Goal: Task Accomplishment & Management: Complete application form

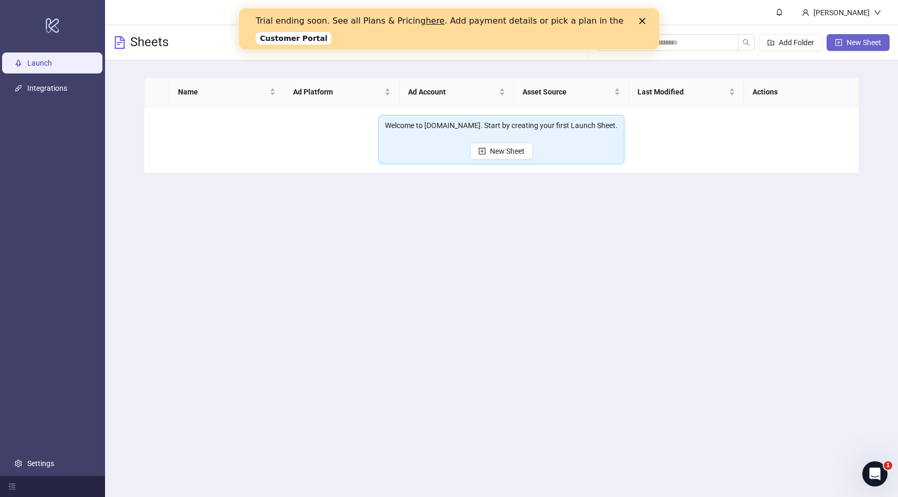
click at [848, 40] on span "New Sheet" at bounding box center [864, 42] width 35 height 8
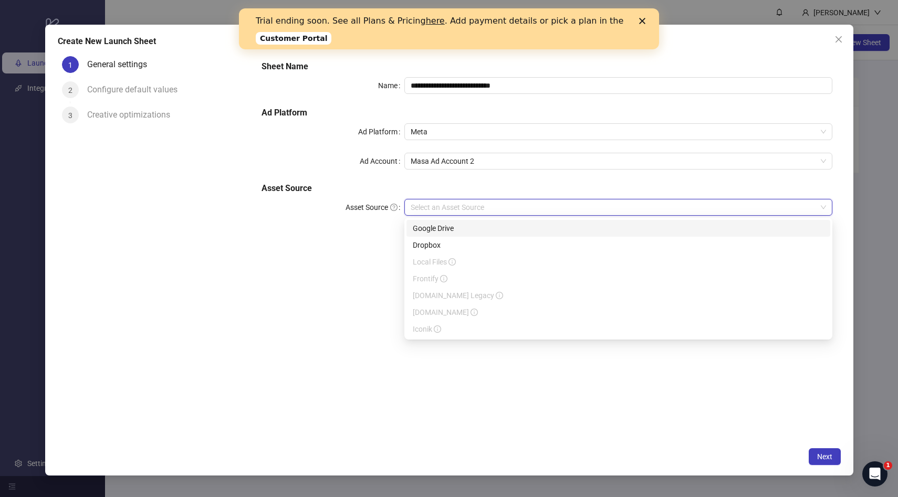
click at [450, 202] on input "Asset Source" at bounding box center [614, 208] width 406 height 16
click at [336, 306] on div "**********" at bounding box center [546, 247] width 587 height 390
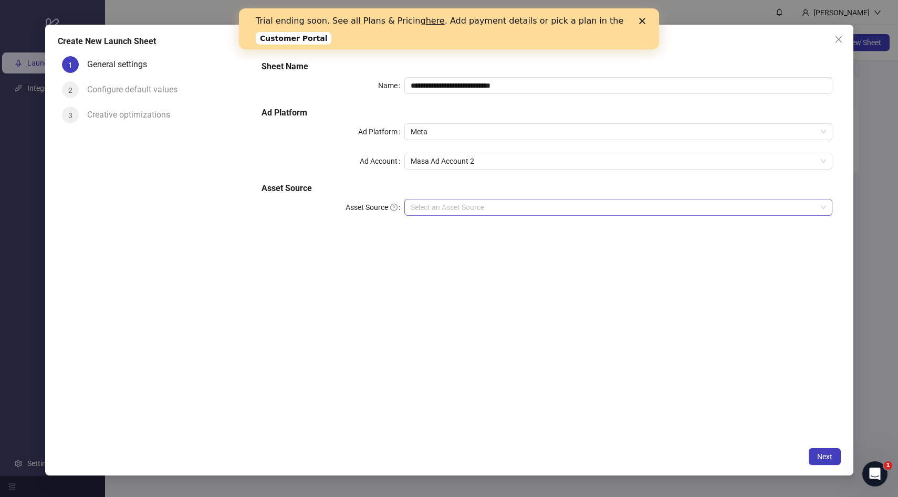
click at [447, 207] on input "Asset Source" at bounding box center [614, 208] width 406 height 16
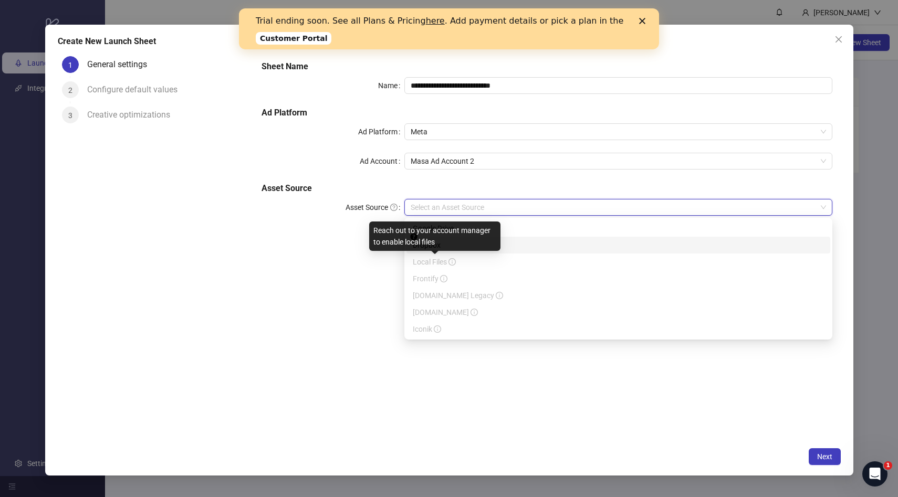
click at [456, 262] on icon "info-circle" at bounding box center [451, 261] width 7 height 7
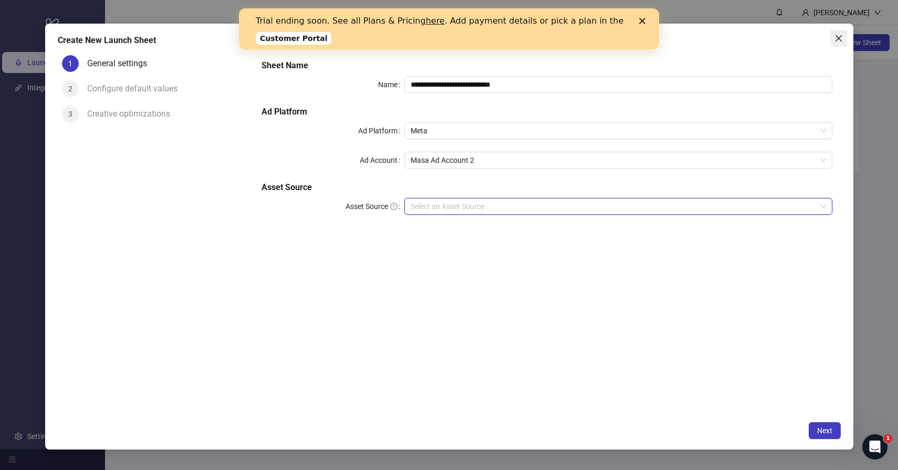
click at [844, 43] on button "Close" at bounding box center [838, 38] width 17 height 17
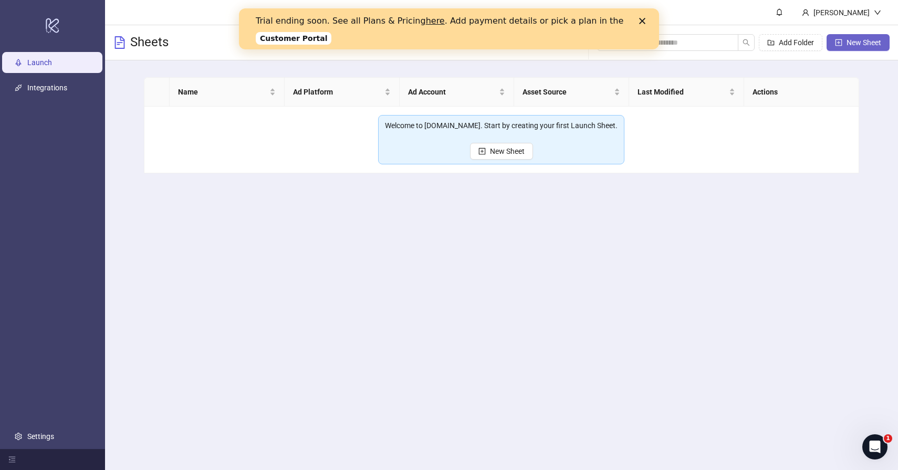
click at [852, 43] on span "New Sheet" at bounding box center [864, 42] width 35 height 8
type input "**********"
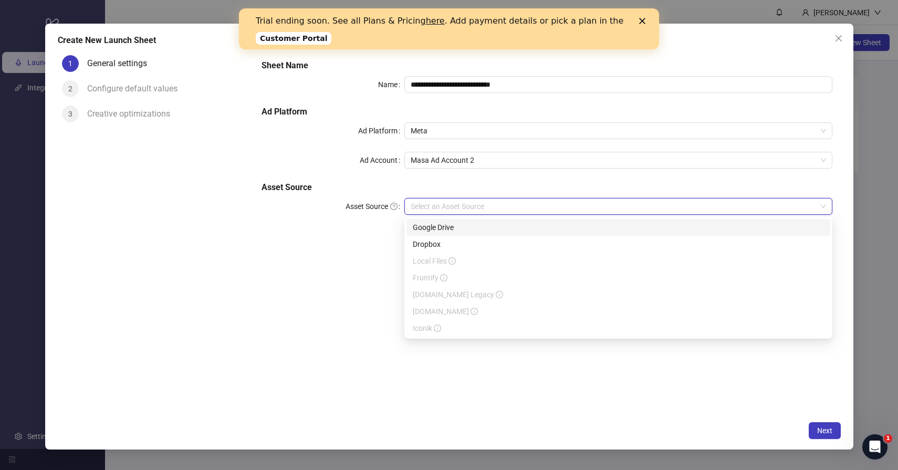
click at [467, 211] on input "Asset Source" at bounding box center [614, 206] width 406 height 16
click at [483, 212] on input "Asset Source" at bounding box center [614, 206] width 406 height 16
click at [484, 244] on div "Dropbox" at bounding box center [618, 244] width 411 height 12
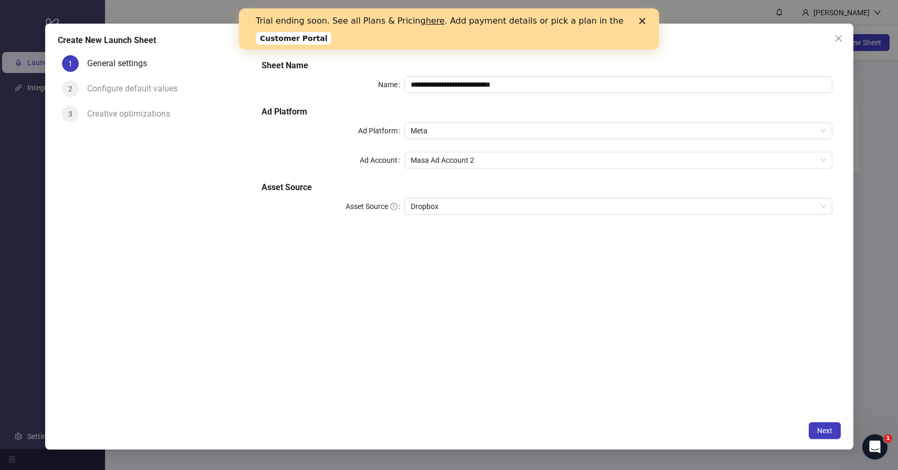
click at [810, 420] on div "**********" at bounding box center [449, 237] width 808 height 426
click at [817, 425] on button "Next" at bounding box center [825, 430] width 32 height 17
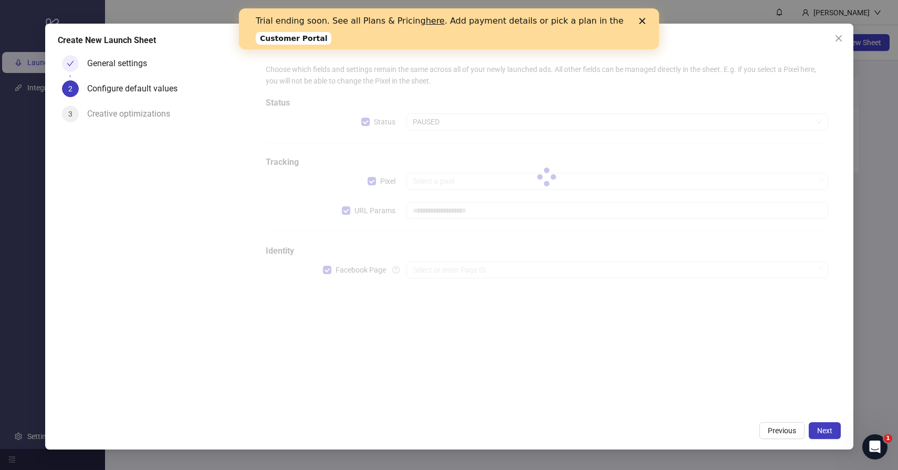
type input "**********"
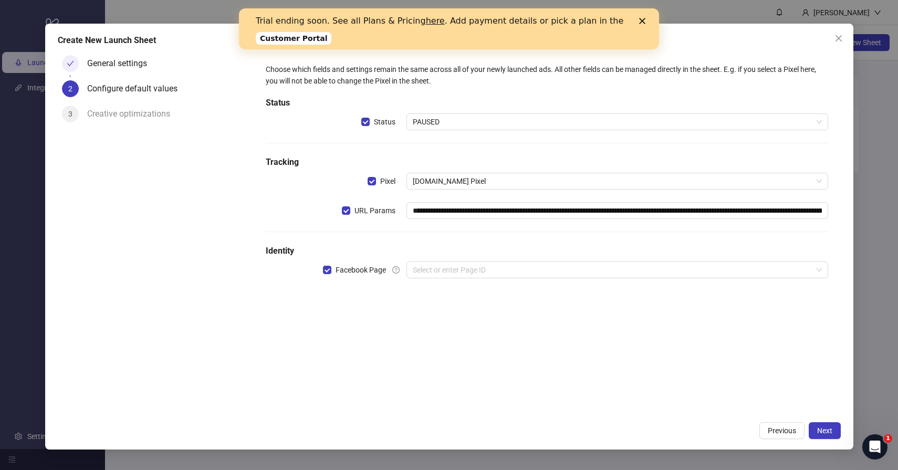
click at [611, 285] on div "**********" at bounding box center [547, 177] width 570 height 236
click at [590, 270] on input "search" at bounding box center [613, 270] width 400 height 16
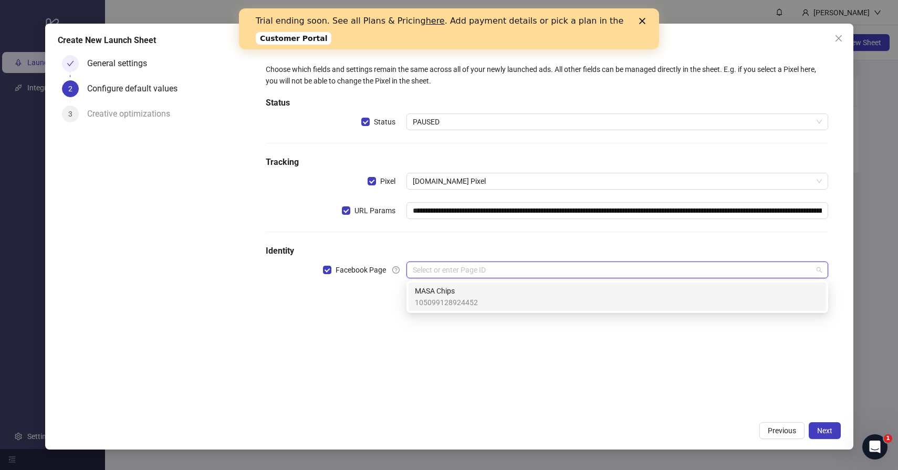
click at [542, 302] on div "MASA Chips 105099128924452" at bounding box center [617, 296] width 405 height 23
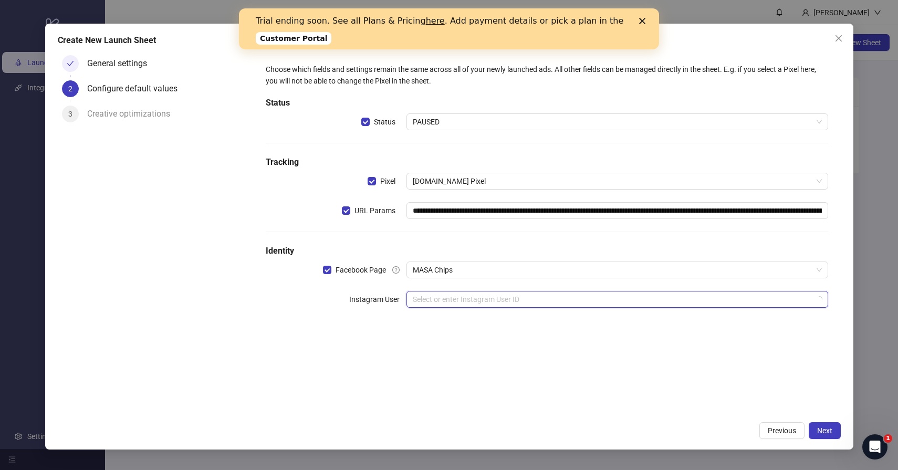
click at [559, 294] on input "search" at bounding box center [613, 299] width 400 height 16
click at [601, 379] on div "**********" at bounding box center [546, 233] width 587 height 365
click at [819, 436] on button "Next" at bounding box center [825, 430] width 32 height 17
click at [564, 296] on input "search" at bounding box center [613, 299] width 400 height 16
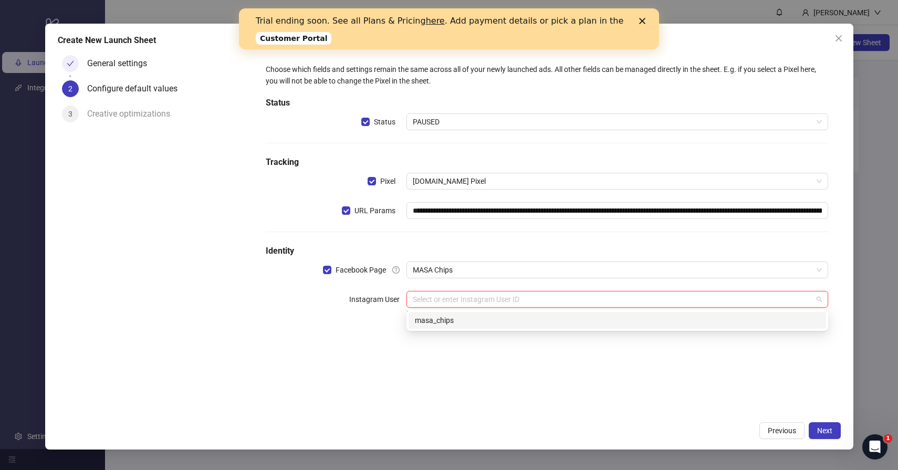
click at [491, 320] on div "masa_chips" at bounding box center [617, 321] width 405 height 12
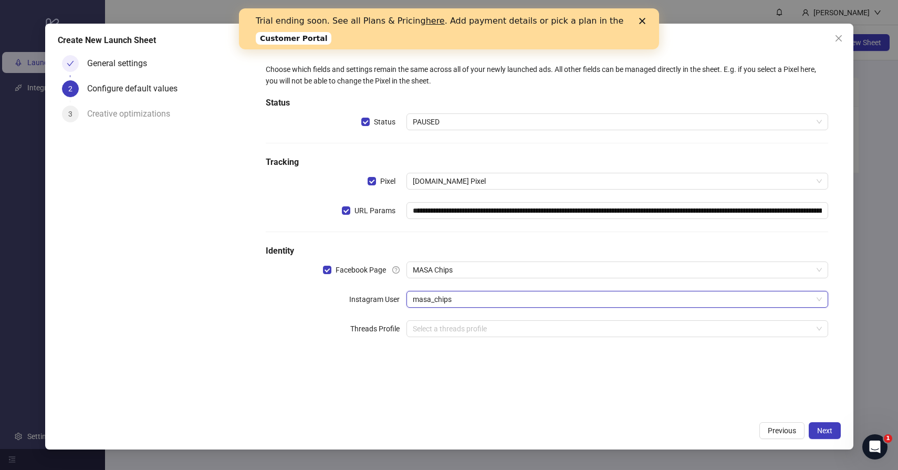
click at [647, 376] on div "**********" at bounding box center [546, 233] width 587 height 365
click at [822, 429] on span "Next" at bounding box center [824, 430] width 15 height 8
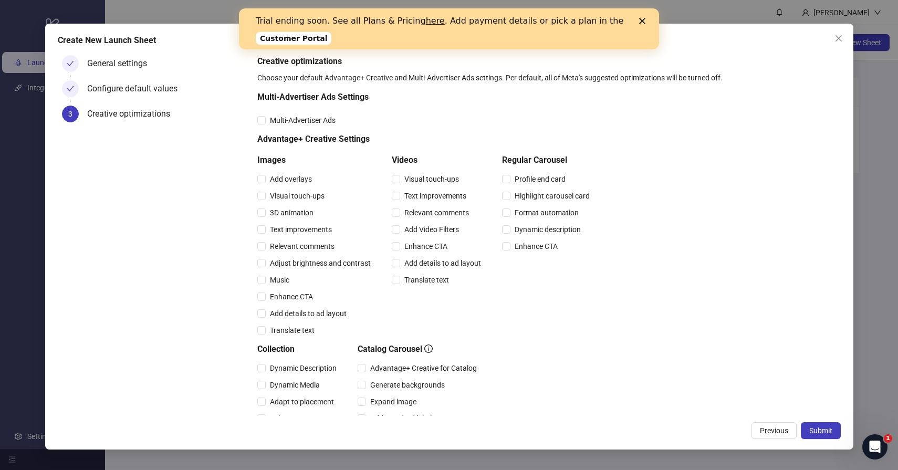
scroll to position [170, 0]
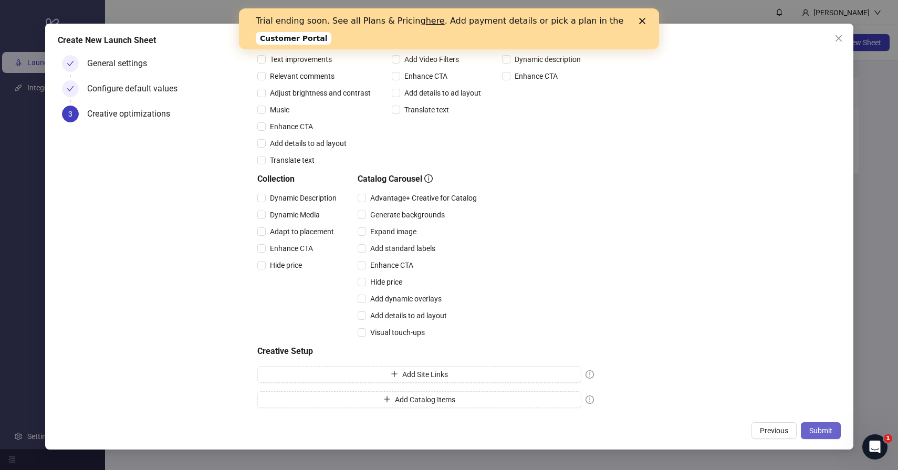
click at [831, 428] on span "Submit" at bounding box center [820, 430] width 23 height 8
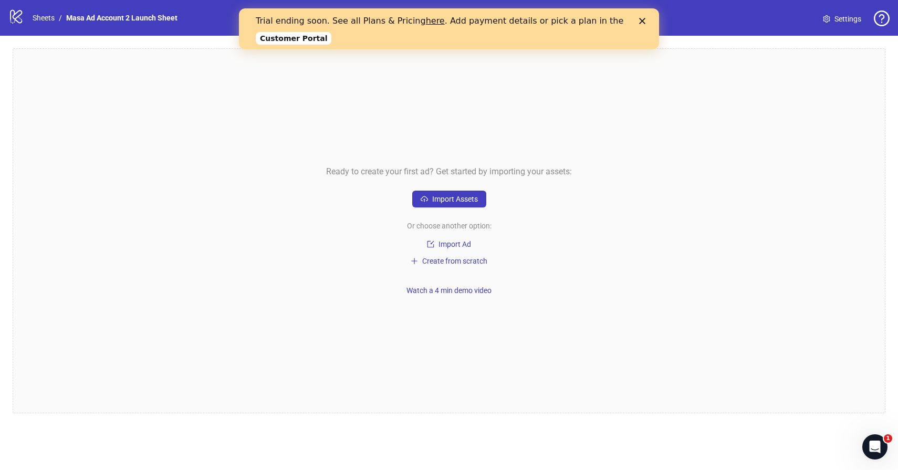
click at [444, 269] on div "Ready to create your first ad? Get started by importing your assets: Import Ass…" at bounding box center [449, 230] width 873 height 365
click at [441, 264] on span "Create from scratch" at bounding box center [454, 261] width 65 height 8
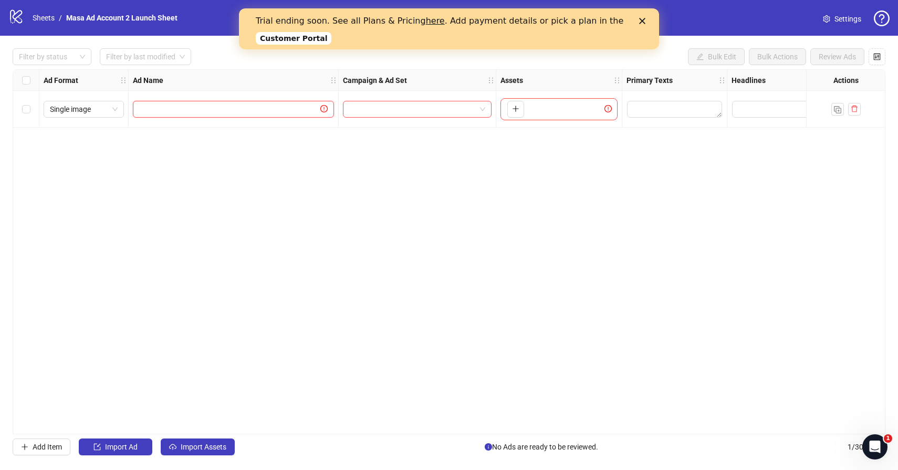
click at [182, 104] on input "text" at bounding box center [228, 109] width 179 height 12
click at [118, 114] on div "Single image" at bounding box center [84, 109] width 80 height 17
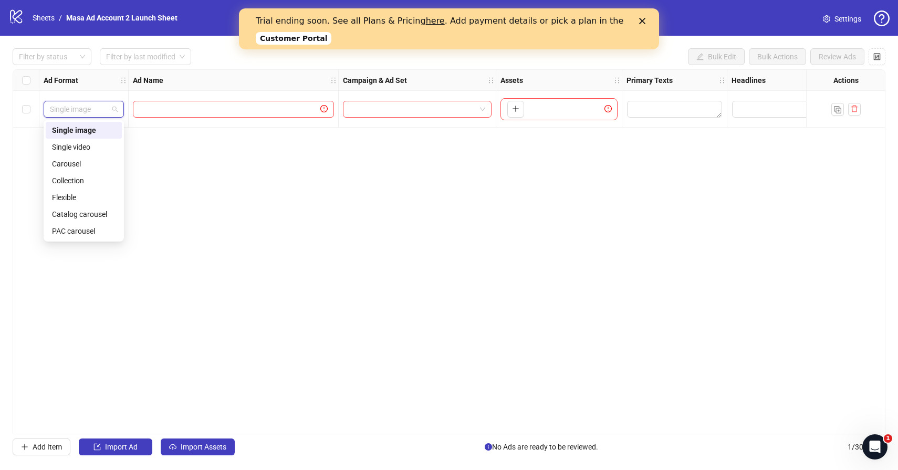
click at [98, 134] on div "Single image" at bounding box center [84, 130] width 64 height 12
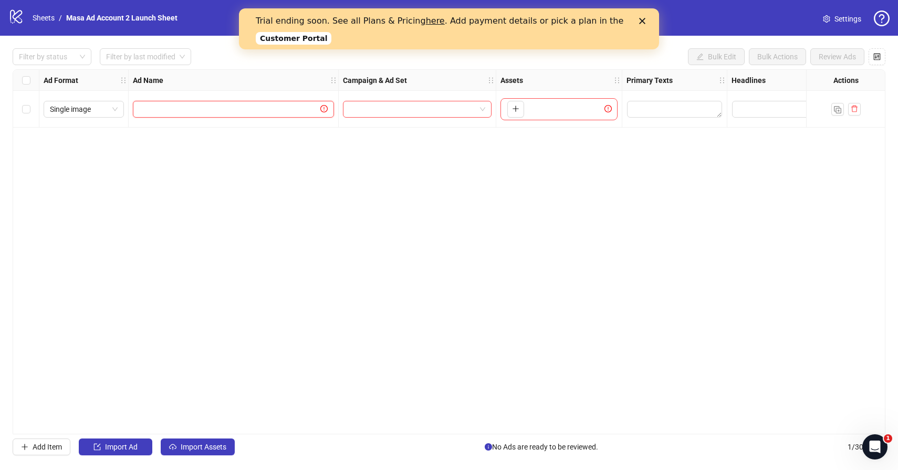
click at [239, 114] on input "text" at bounding box center [228, 109] width 179 height 12
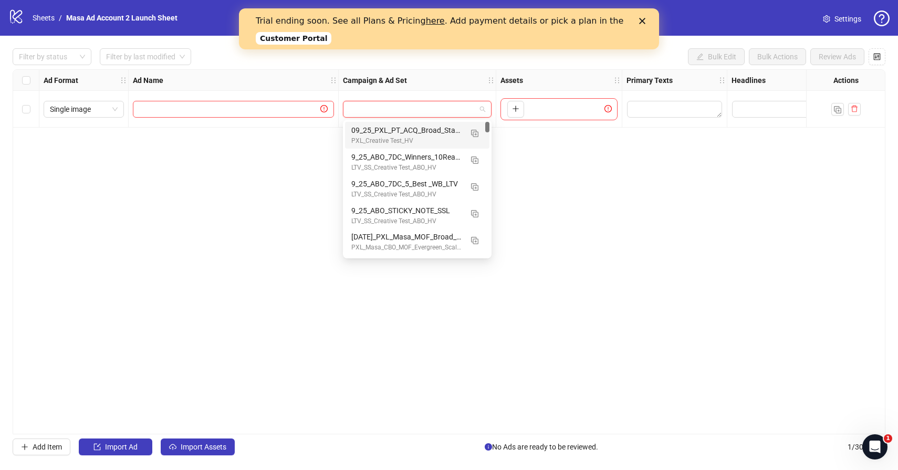
click at [445, 111] on input "search" at bounding box center [412, 109] width 127 height 16
click at [529, 109] on div "To pick up a draggable item, press the space bar. While dragging, use the arrow…" at bounding box center [558, 109] width 117 height 22
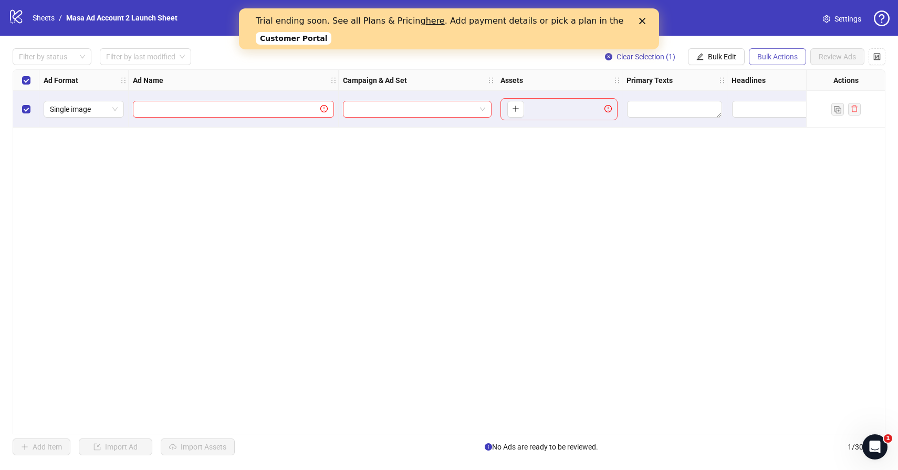
click at [781, 54] on span "Bulk Actions" at bounding box center [777, 57] width 40 height 8
click at [683, 166] on div "Ad Format Ad Name Campaign & Ad Set Assets Primary Texts Headlines Descriptions…" at bounding box center [449, 251] width 873 height 365
click at [567, 150] on div "Ad Format Ad Name Campaign & Ad Set Assets Primary Texts Headlines Descriptions…" at bounding box center [449, 251] width 873 height 365
click at [719, 117] on textarea "Edit values" at bounding box center [674, 109] width 95 height 17
click at [699, 108] on textarea "Edit values" at bounding box center [674, 109] width 95 height 17
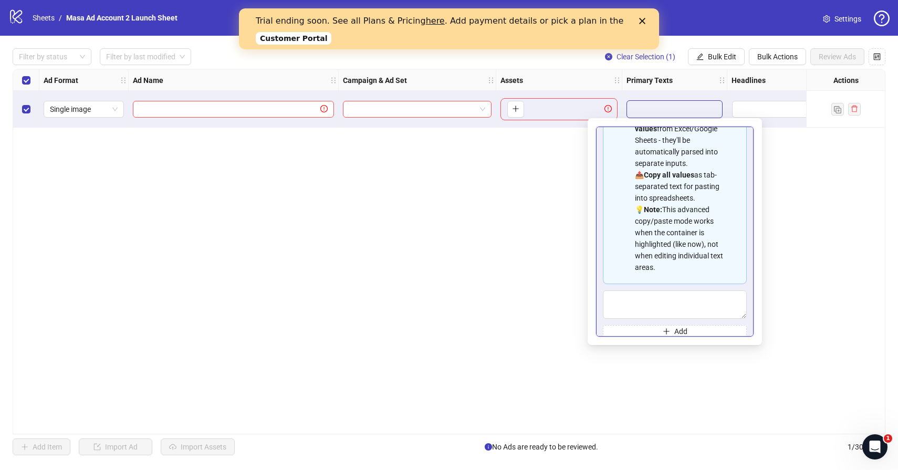
scroll to position [71, 0]
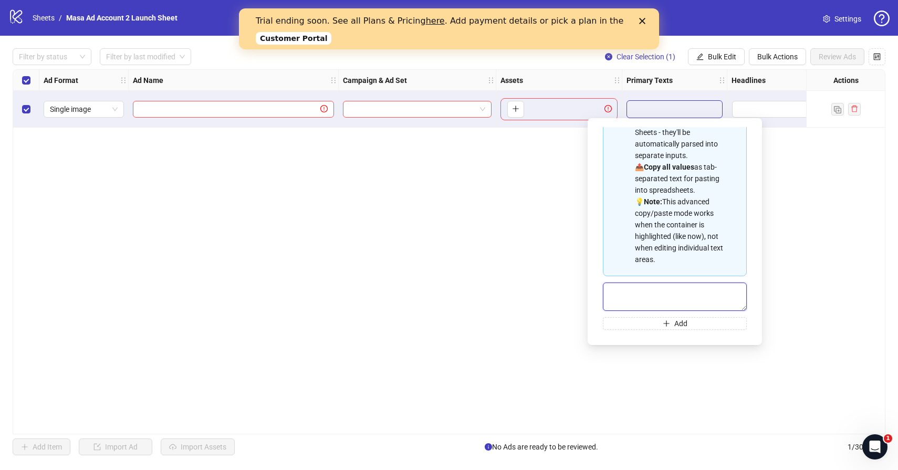
click at [678, 300] on textarea "Multi-text input container - paste or copy values" at bounding box center [675, 297] width 144 height 28
type textarea "****"
click at [525, 164] on div "Ad Format Ad Name Campaign & Ad Set Assets Primary Texts Headlines Descriptions…" at bounding box center [449, 251] width 873 height 365
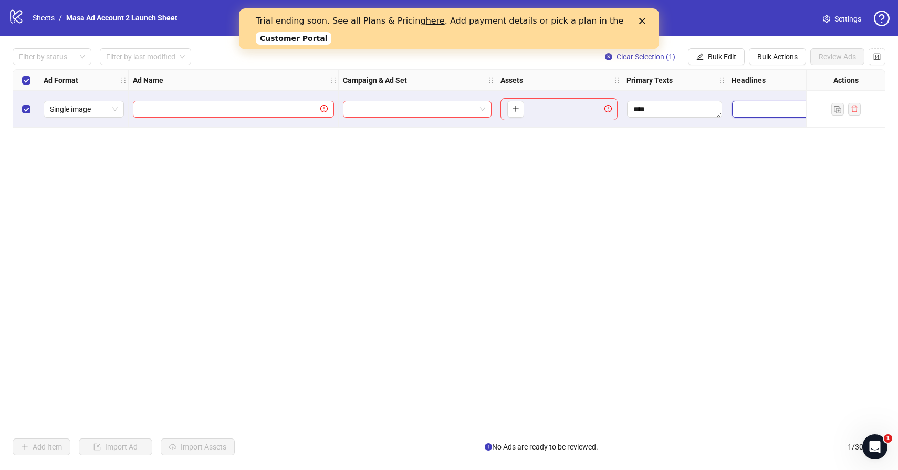
click at [771, 102] on input "Edit values" at bounding box center [806, 109] width 148 height 17
click at [764, 111] on input "Edit values" at bounding box center [806, 109] width 148 height 17
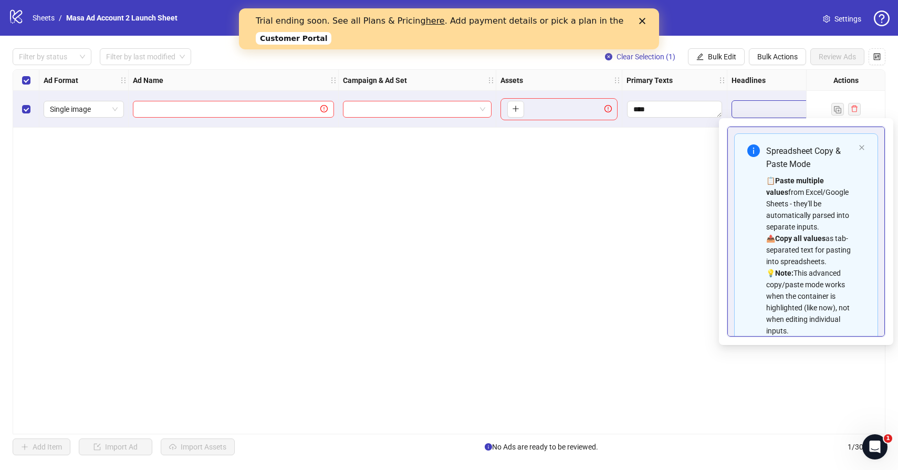
click at [677, 133] on div "Ad Format Ad Name Campaign & Ad Set Assets Primary Texts Headlines Descriptions…" at bounding box center [449, 251] width 873 height 365
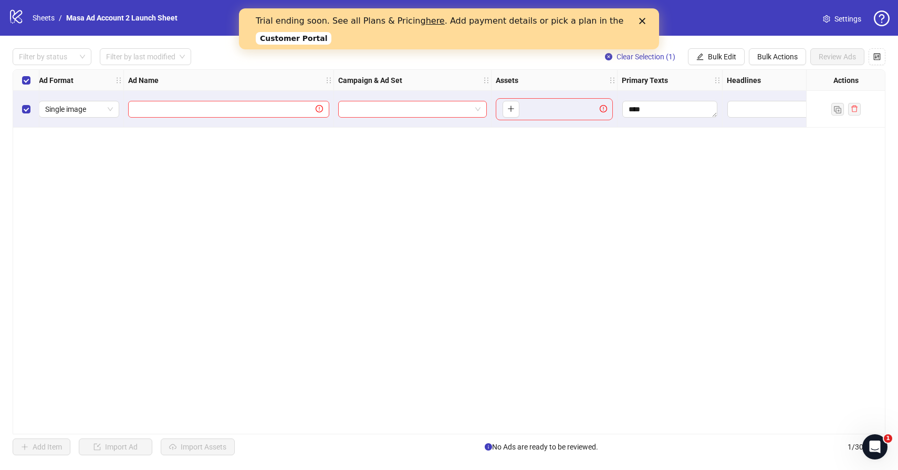
scroll to position [0, 0]
click at [773, 51] on button "Bulk Actions" at bounding box center [777, 56] width 57 height 17
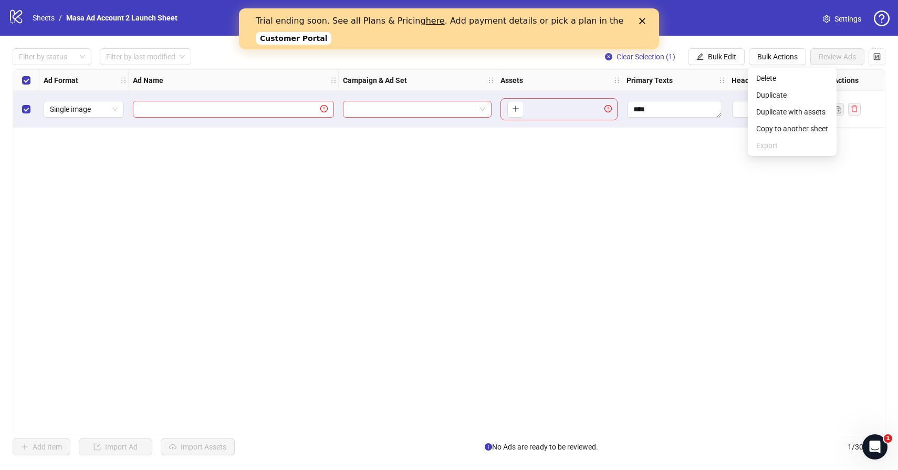
click at [708, 133] on div "Ad Format Ad Name Campaign & Ad Set Assets Primary Texts Headlines Descriptions…" at bounding box center [449, 251] width 873 height 365
click at [724, 55] on span "Bulk Edit" at bounding box center [722, 57] width 28 height 8
click at [626, 150] on div "Ad Format Ad Name Campaign & Ad Set Assets Primary Texts Headlines Descriptions…" at bounding box center [449, 251] width 873 height 365
click at [641, 22] on polygon "Close" at bounding box center [642, 21] width 6 height 6
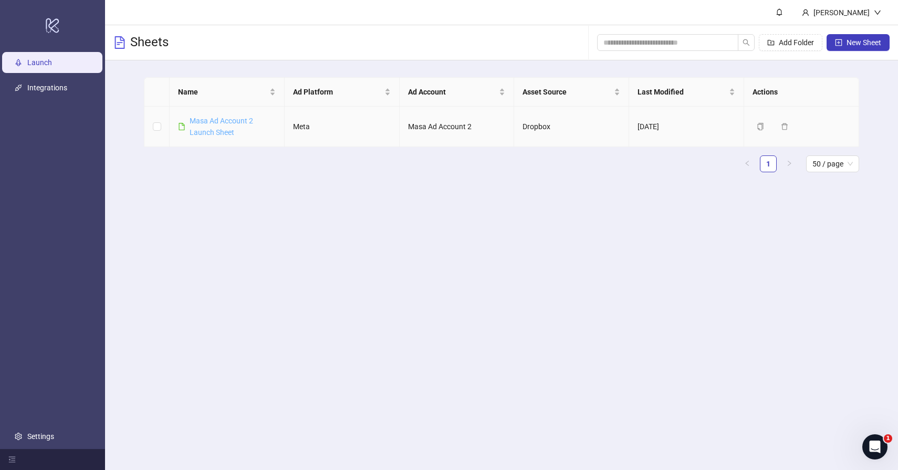
click at [219, 133] on link "Masa Ad Account 2 Launch Sheet" at bounding box center [222, 127] width 64 height 20
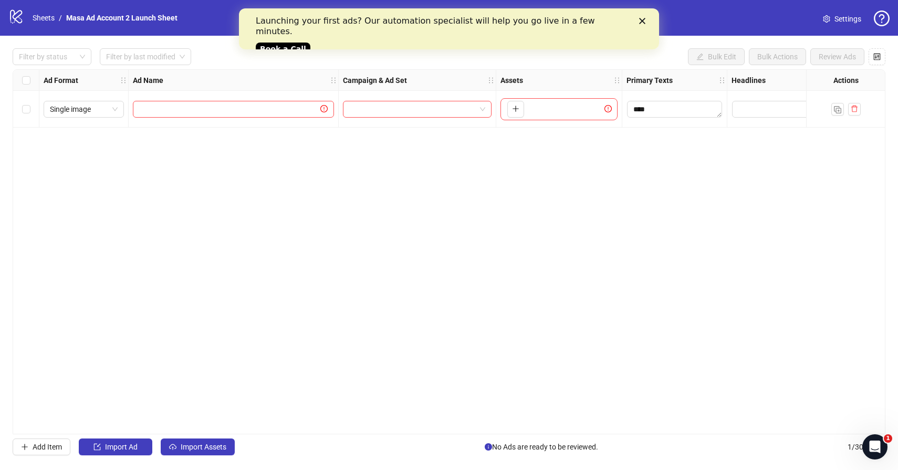
click at [642, 17] on div "Launching your first ads? Our automation specialist will help you go live in a …" at bounding box center [449, 34] width 386 height 43
click at [641, 19] on polygon "Close" at bounding box center [642, 21] width 6 height 6
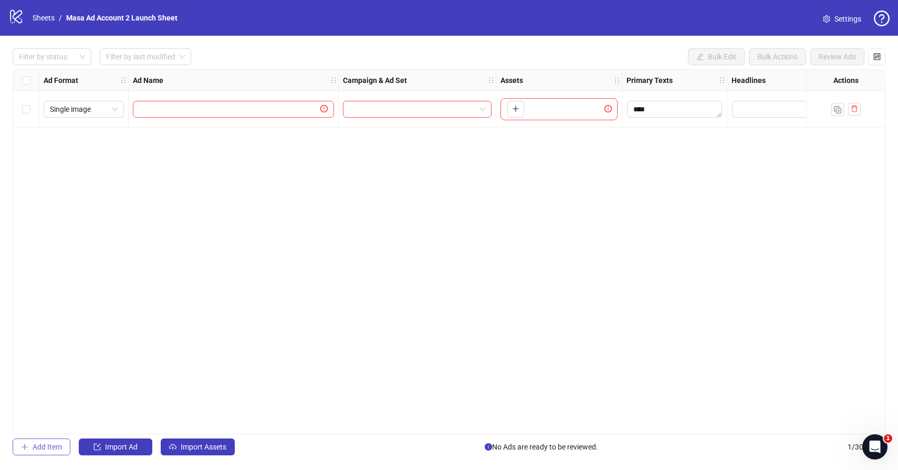
click at [31, 442] on button "Add Item" at bounding box center [42, 446] width 58 height 17
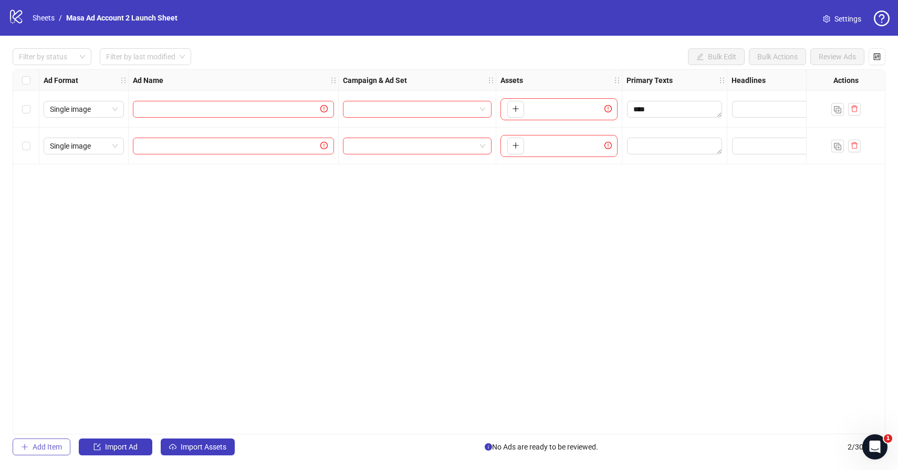
click at [33, 448] on span "Add Item" at bounding box center [47, 447] width 29 height 8
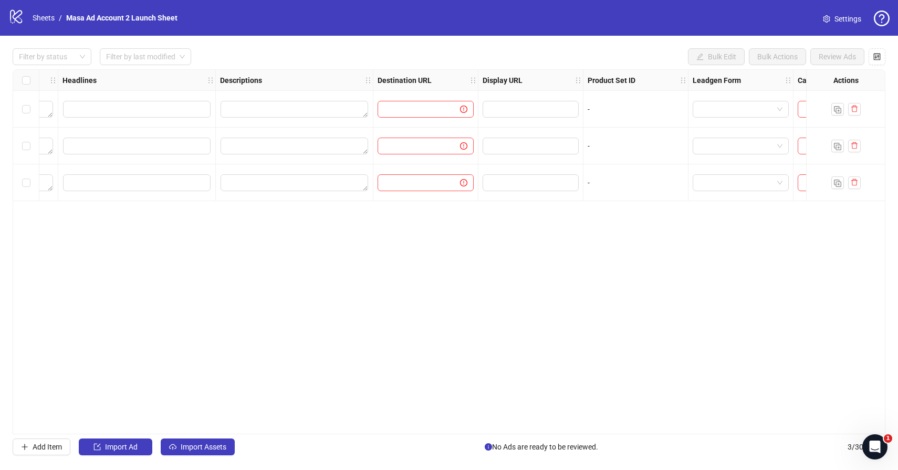
scroll to position [0, 740]
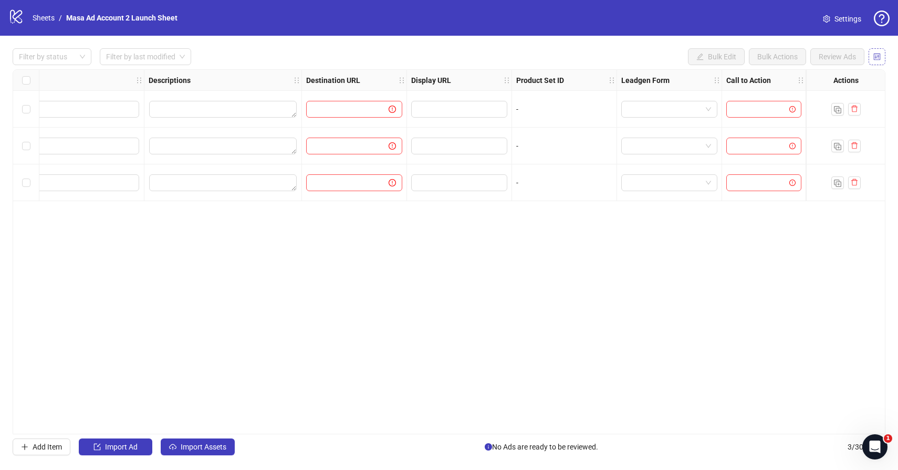
click at [883, 49] on button "button" at bounding box center [877, 56] width 17 height 17
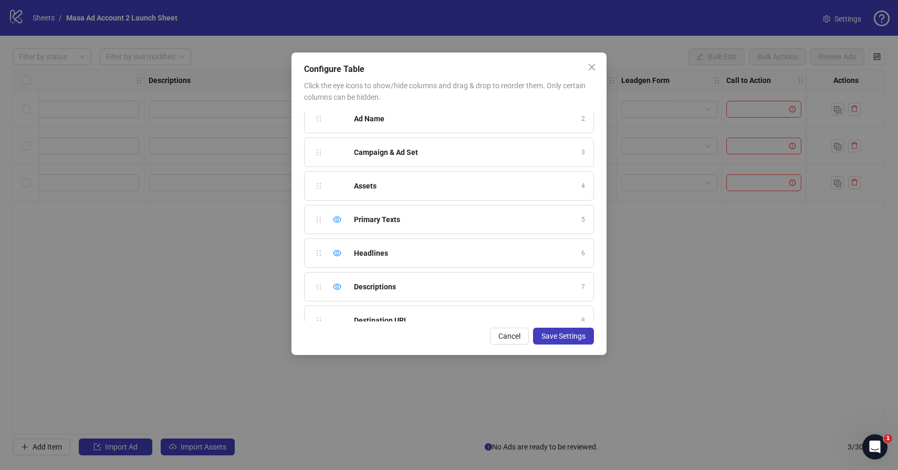
scroll to position [0, 0]
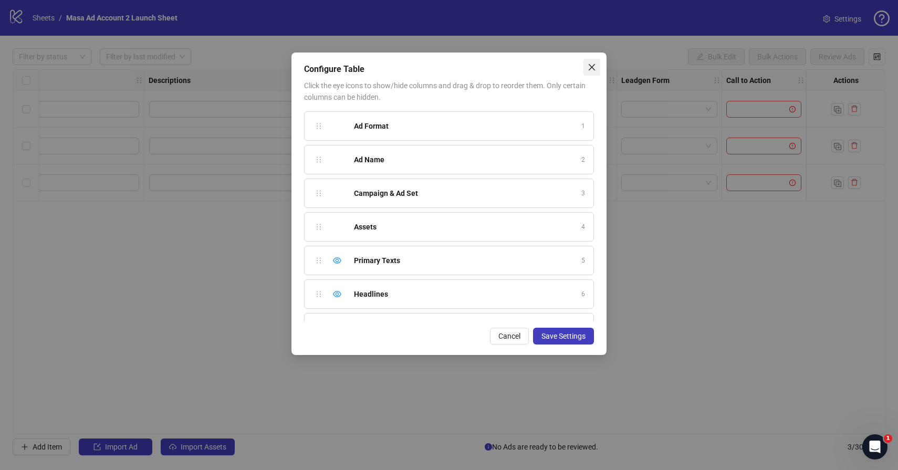
click at [592, 74] on button "Close" at bounding box center [591, 67] width 17 height 17
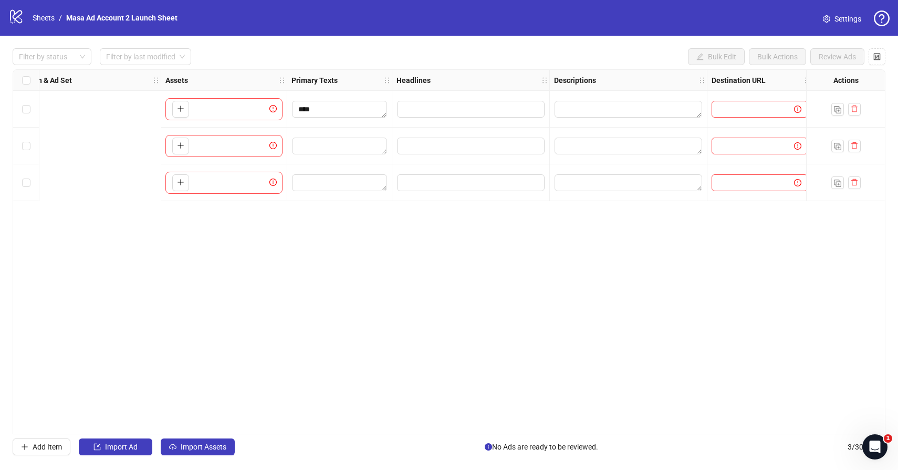
scroll to position [0, 740]
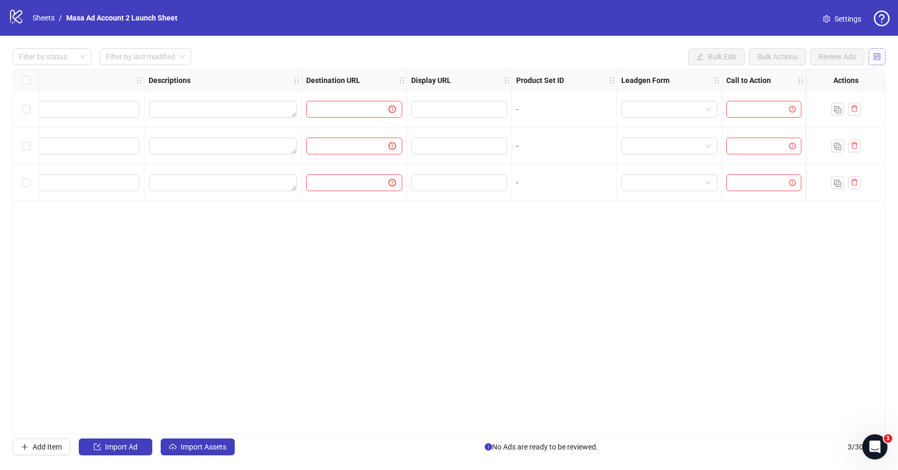
click at [876, 58] on icon "control" at bounding box center [876, 56] width 7 height 7
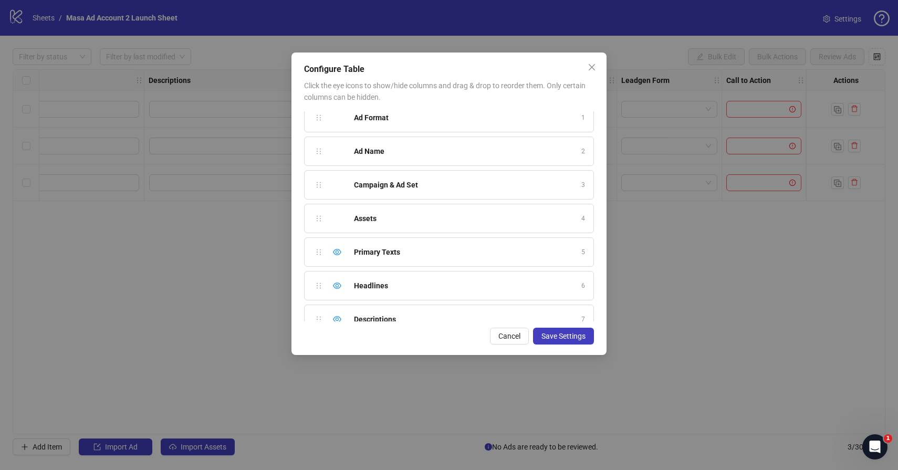
scroll to position [1, 0]
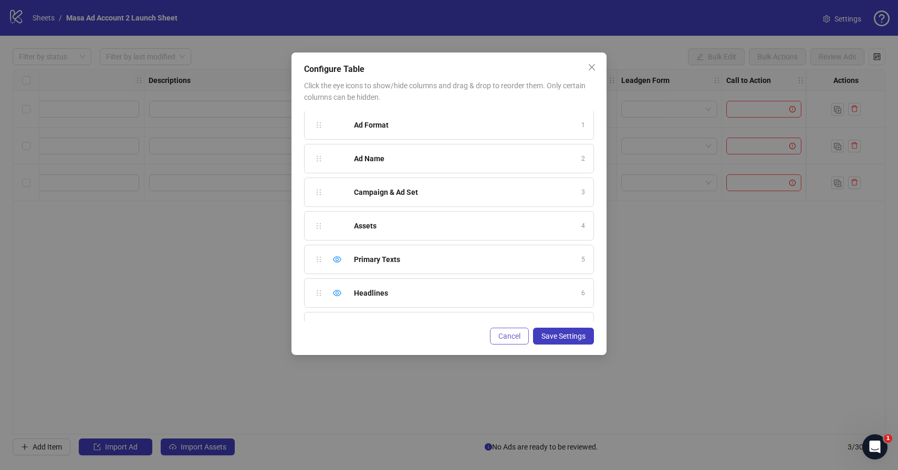
click at [524, 339] on button "Cancel" at bounding box center [509, 336] width 39 height 17
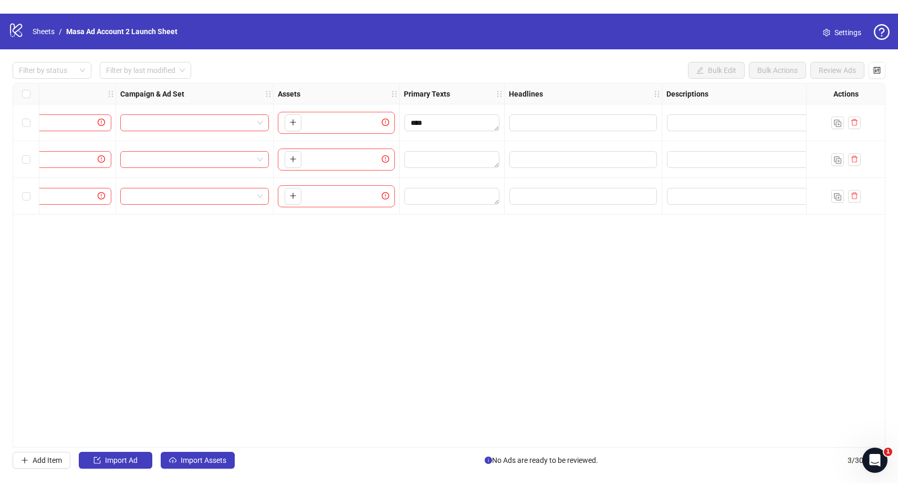
scroll to position [0, 0]
